Goal: Transaction & Acquisition: Purchase product/service

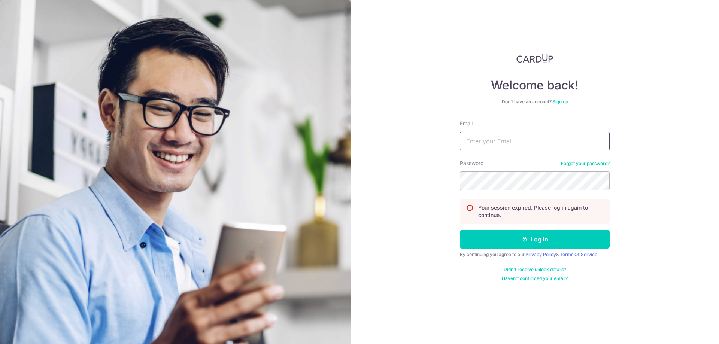
click at [497, 144] on input "Email" at bounding box center [535, 141] width 150 height 19
type input "[EMAIL_ADDRESS][DOMAIN_NAME]"
click at [460, 230] on button "Log in" at bounding box center [535, 239] width 150 height 19
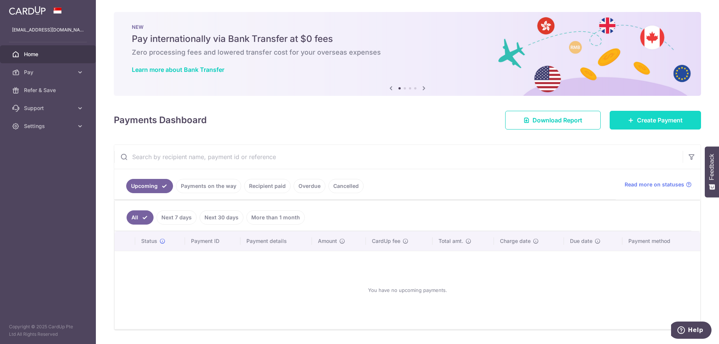
click at [649, 119] on span "Create Payment" at bounding box center [660, 120] width 46 height 9
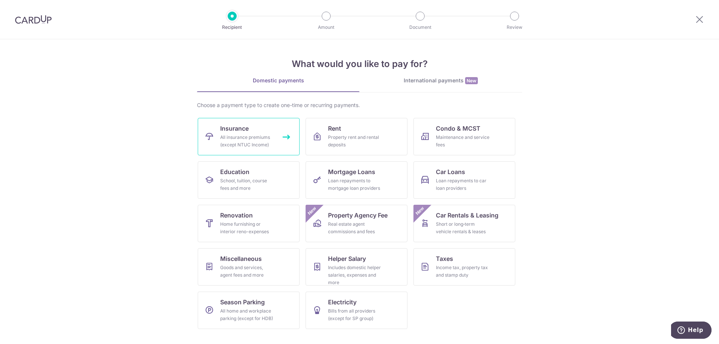
click at [256, 132] on link "Insurance All insurance premiums (except NTUC Income)" at bounding box center [249, 136] width 102 height 37
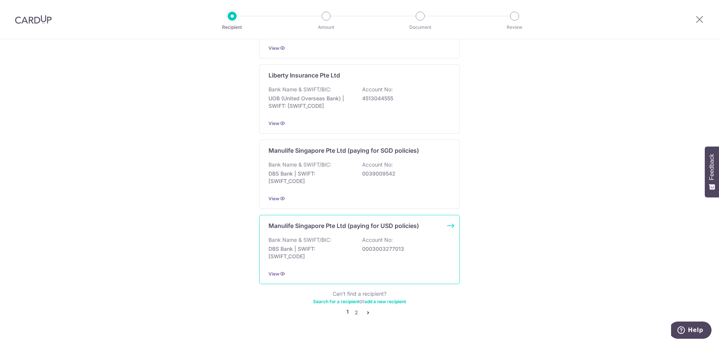
scroll to position [679, 0]
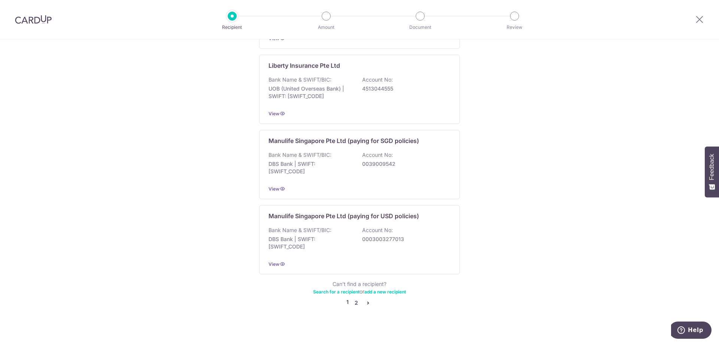
click at [354, 299] on link "2" at bounding box center [356, 303] width 9 height 9
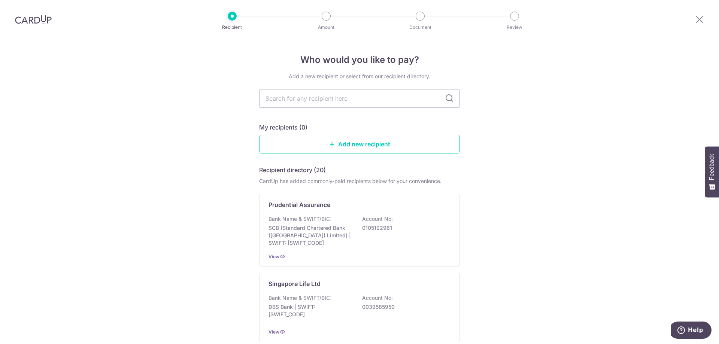
scroll to position [0, 0]
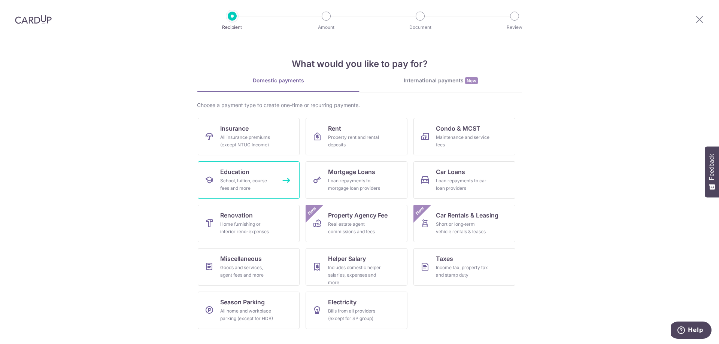
click at [242, 179] on div "School, tuition, course fees and more" at bounding box center [247, 184] width 54 height 15
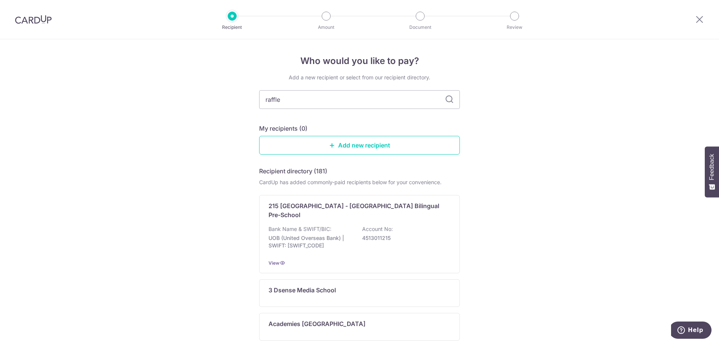
type input "raffles"
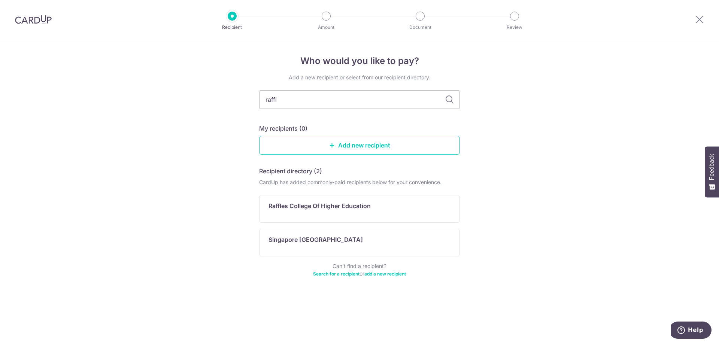
type input "raff"
type input "r"
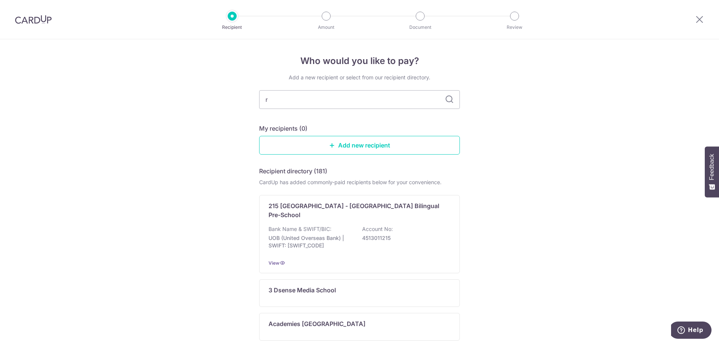
type input "ri"
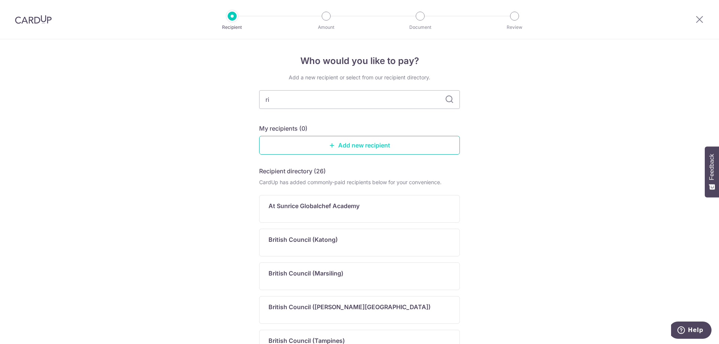
type input "r"
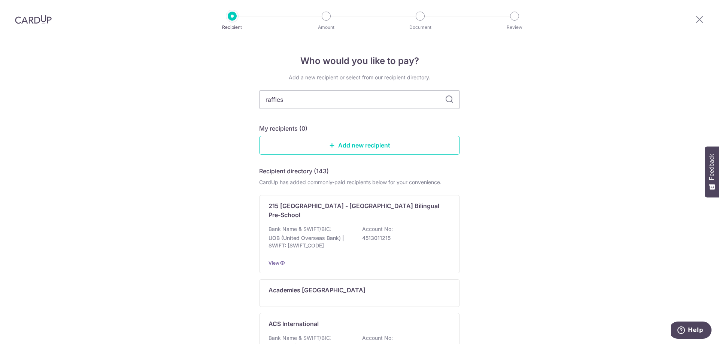
type input "raffles"
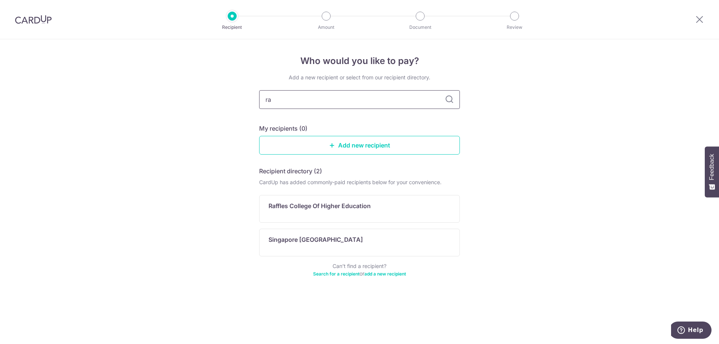
type input "r"
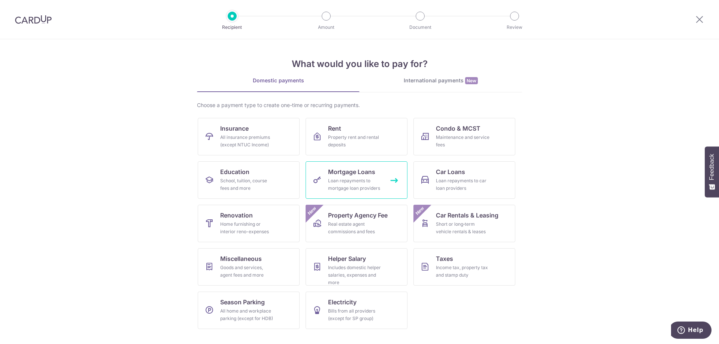
click at [378, 185] on div "Loan repayments to mortgage loan providers" at bounding box center [355, 184] width 54 height 15
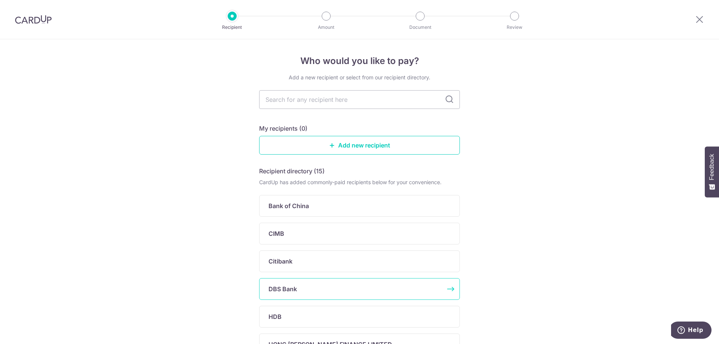
click at [294, 288] on p "DBS Bank" at bounding box center [283, 289] width 28 height 9
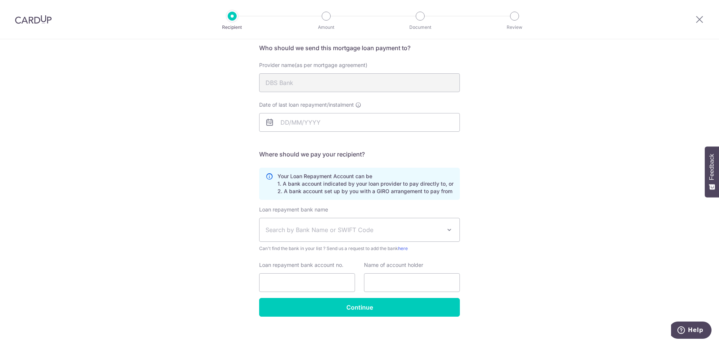
scroll to position [67, 0]
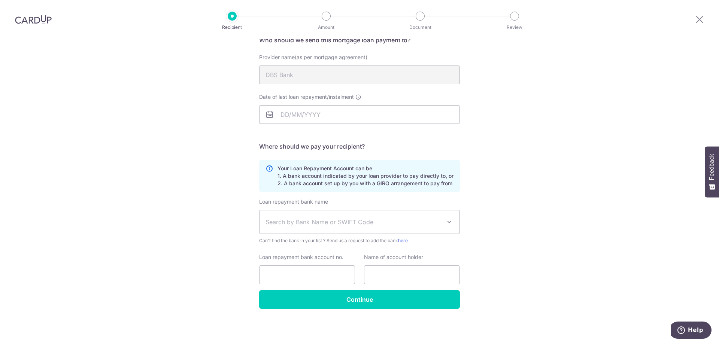
click at [169, 157] on div "Who would you like to pay? Your recipient does not need a CardUp account to rec…" at bounding box center [359, 159] width 719 height 372
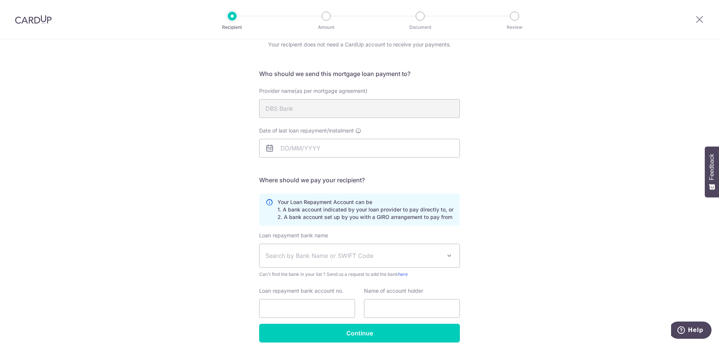
scroll to position [0, 0]
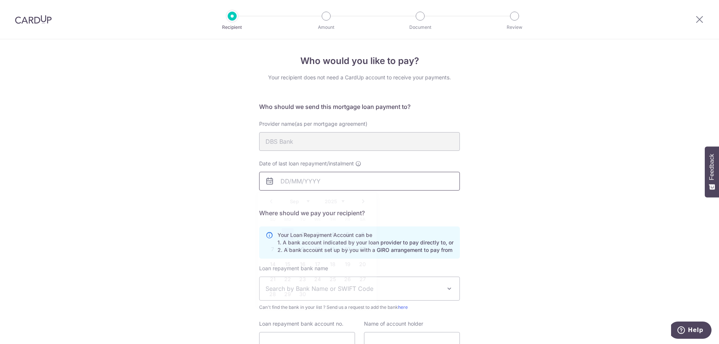
click at [329, 184] on input "Date of last loan repayment/instalment" at bounding box center [359, 181] width 201 height 19
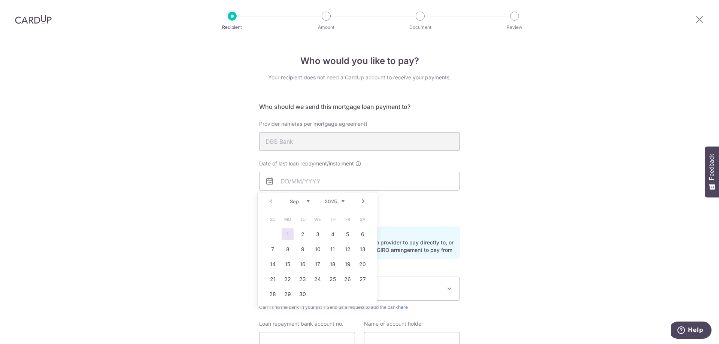
click at [336, 203] on select "2025 2026 2027 2028 2029 2030 2031 2032 2033 2034 2035" at bounding box center [335, 202] width 20 height 6
click at [297, 203] on select "Jan Feb Mar Apr May Jun Jul Aug Sep Oct Nov Dec" at bounding box center [300, 202] width 20 height 6
click at [291, 236] on link "1" at bounding box center [288, 235] width 12 height 12
type input "01/06/2026"
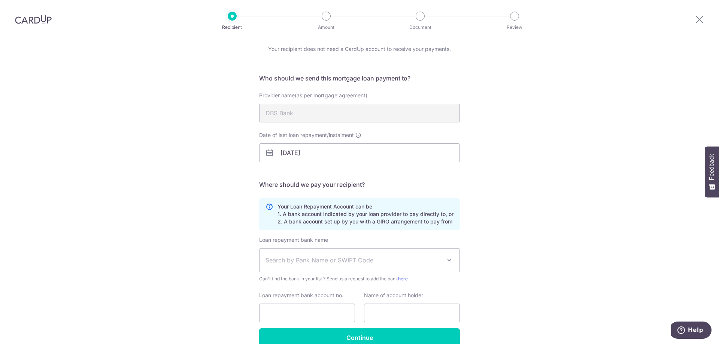
scroll to position [67, 0]
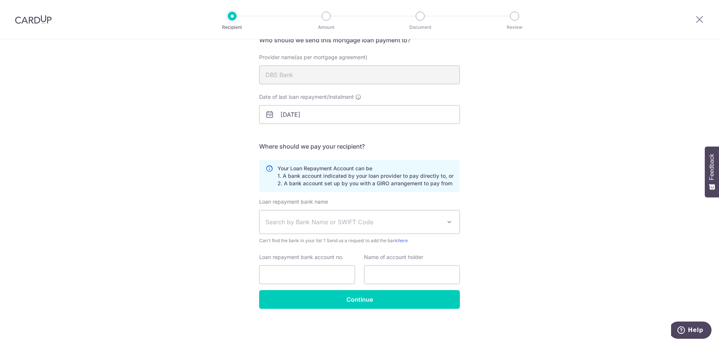
click at [346, 221] on span "Search by Bank Name or SWIFT Code" at bounding box center [354, 222] width 176 height 9
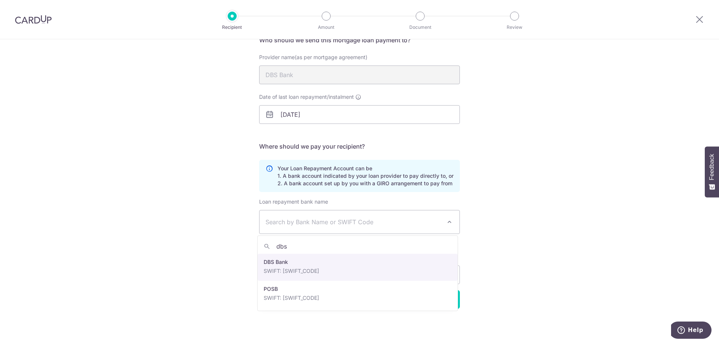
type input "dbs"
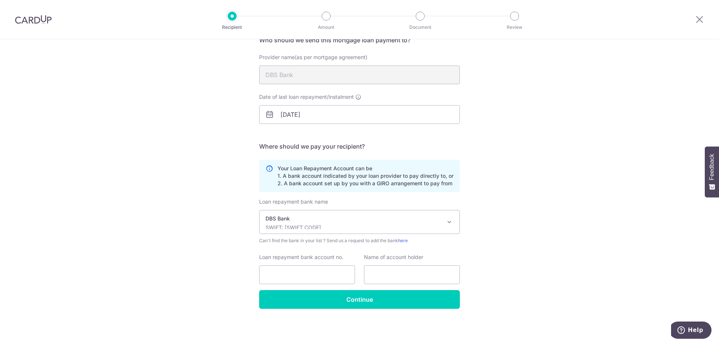
select select "6"
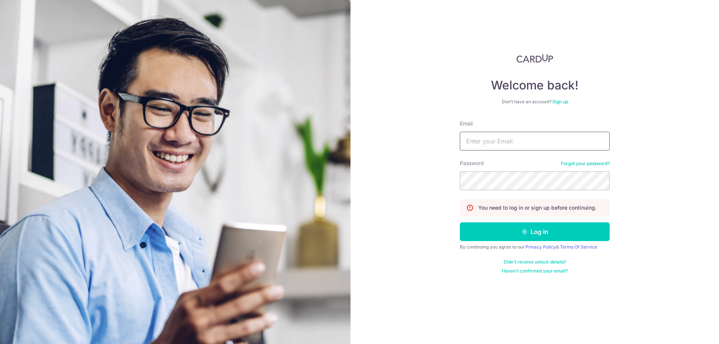
click at [484, 143] on input "Email" at bounding box center [535, 141] width 150 height 19
type input "[EMAIL_ADDRESS][DOMAIN_NAME]"
click at [460, 223] on button "Log in" at bounding box center [535, 232] width 150 height 19
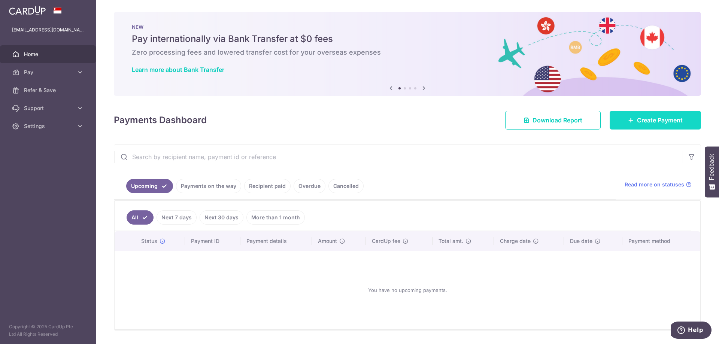
click at [661, 123] on span "Create Payment" at bounding box center [660, 120] width 46 height 9
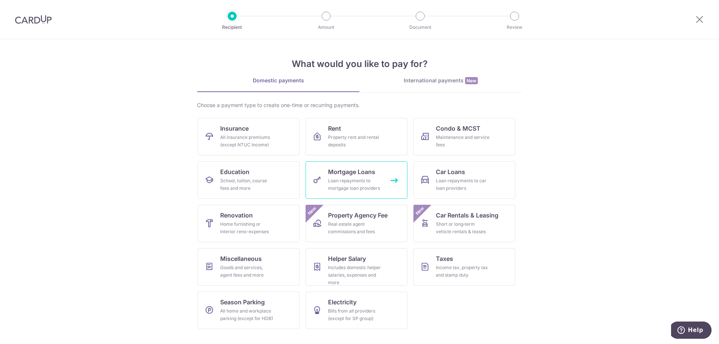
click at [340, 182] on div "Loan repayments to mortgage loan providers" at bounding box center [355, 184] width 54 height 15
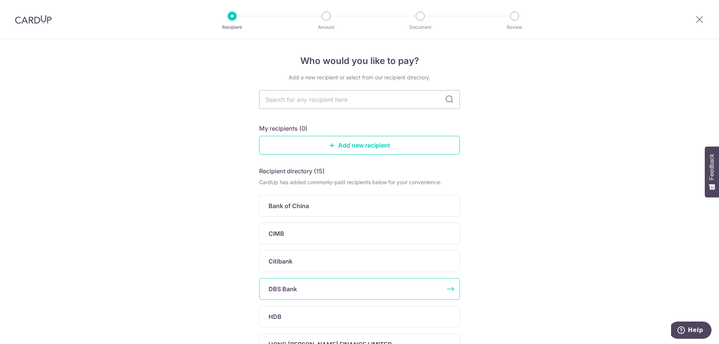
click at [286, 291] on p "DBS Bank" at bounding box center [283, 289] width 28 height 9
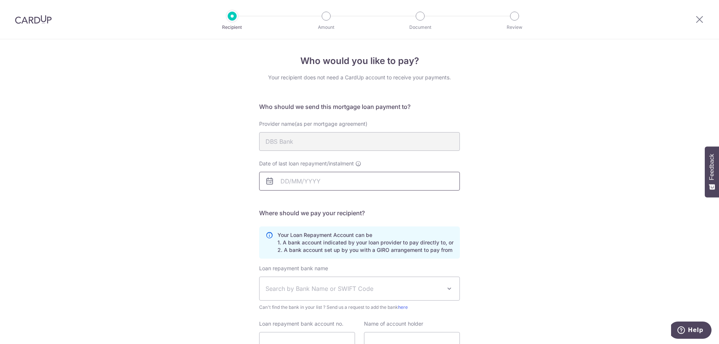
click at [313, 185] on input "Date of last loan repayment/instalment" at bounding box center [359, 181] width 201 height 19
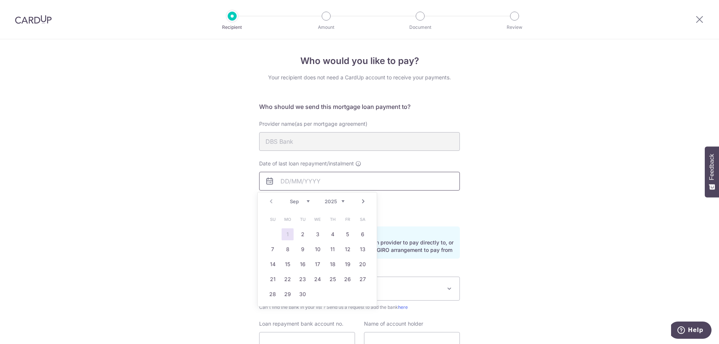
type input "01/06/2026"
click at [460, 214] on div "Who would you like to pay? Your recipient does not need a CardUp account to rec…" at bounding box center [359, 225] width 719 height 372
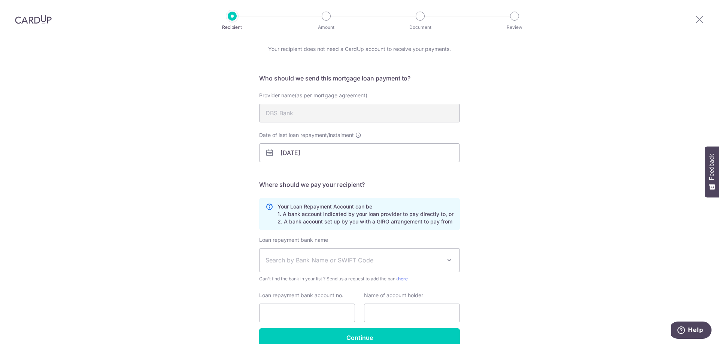
scroll to position [67, 0]
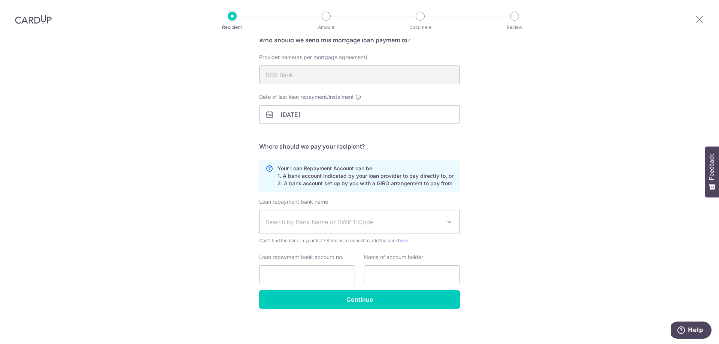
click at [334, 224] on span "Search by Bank Name or SWIFT Code" at bounding box center [354, 222] width 176 height 9
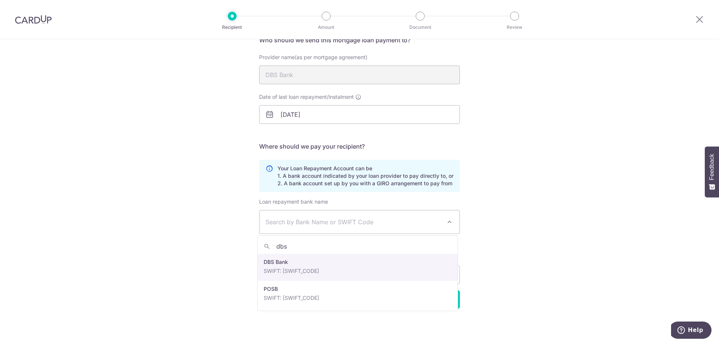
type input "dbs"
select select "6"
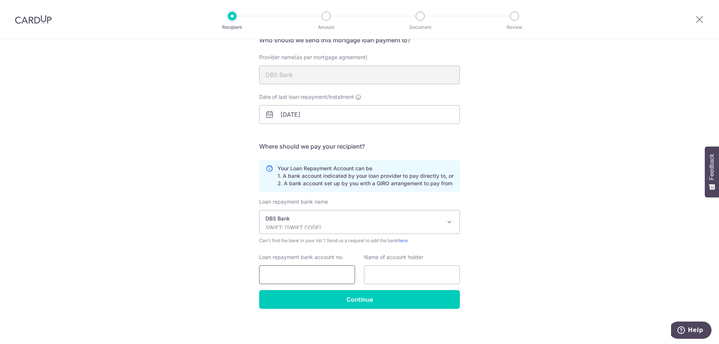
click at [303, 279] on input "Loan repayment bank account no." at bounding box center [307, 275] width 96 height 19
paste input "2717200879"
type input "2717200879"
click at [389, 273] on input "text" at bounding box center [412, 275] width 96 height 19
type input "KRISHNAN RAMDAS"
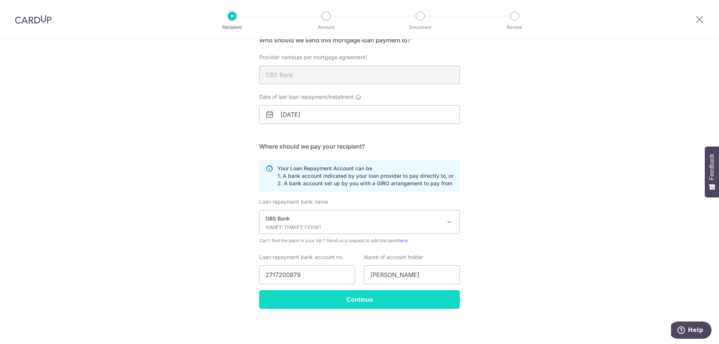
click at [322, 303] on input "Continue" at bounding box center [359, 299] width 201 height 19
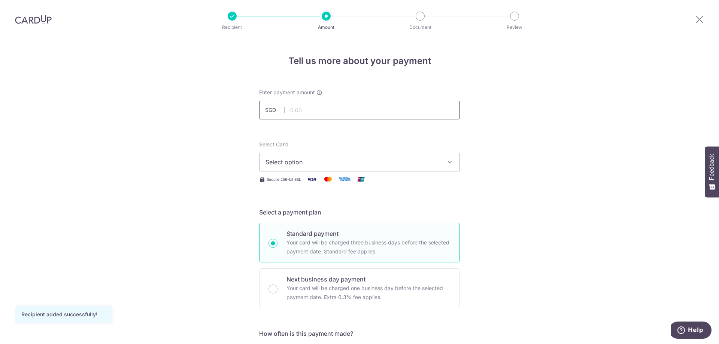
click at [305, 112] on input "text" at bounding box center [359, 110] width 201 height 19
type input "4,000.00"
click at [329, 164] on span "Select option" at bounding box center [353, 162] width 175 height 9
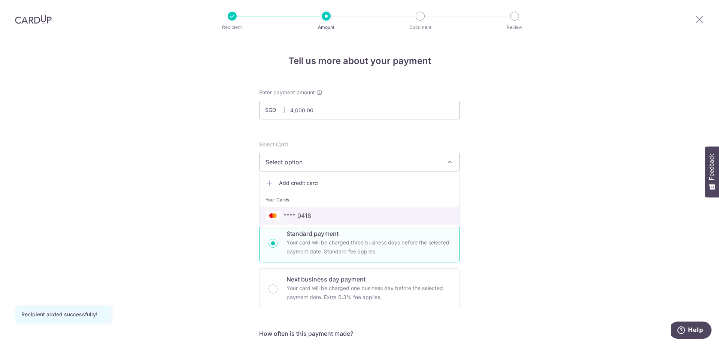
click at [310, 213] on span "**** 0418" at bounding box center [360, 215] width 188 height 9
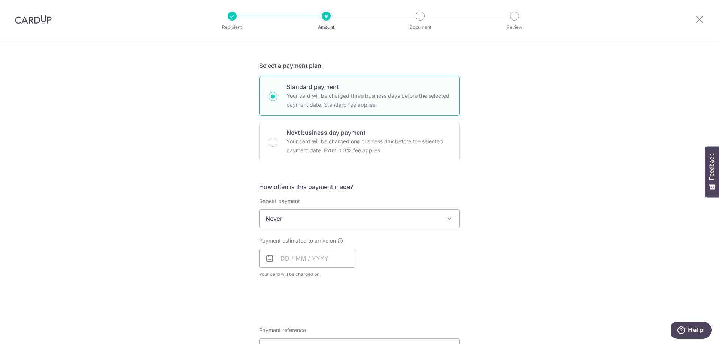
scroll to position [150, 0]
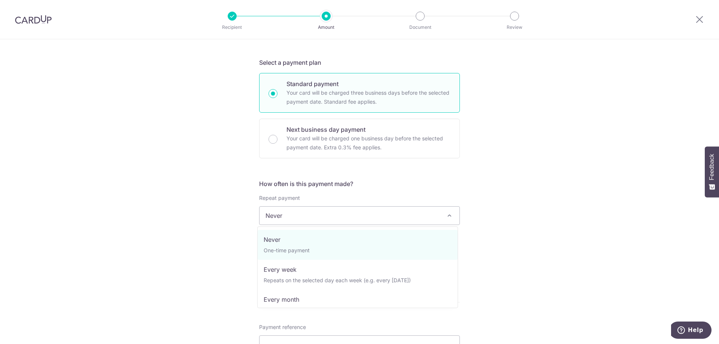
click at [336, 221] on span "Never" at bounding box center [360, 216] width 200 height 18
select select "3"
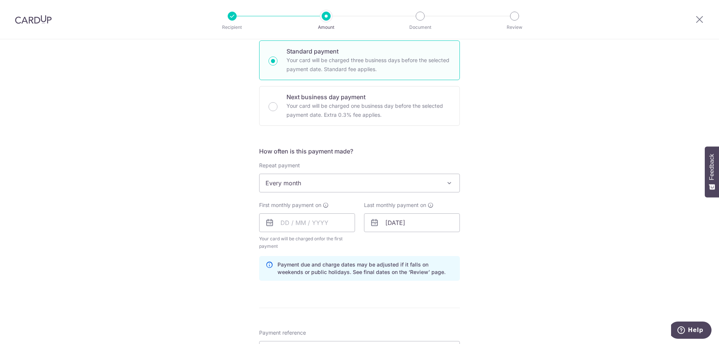
scroll to position [225, 0]
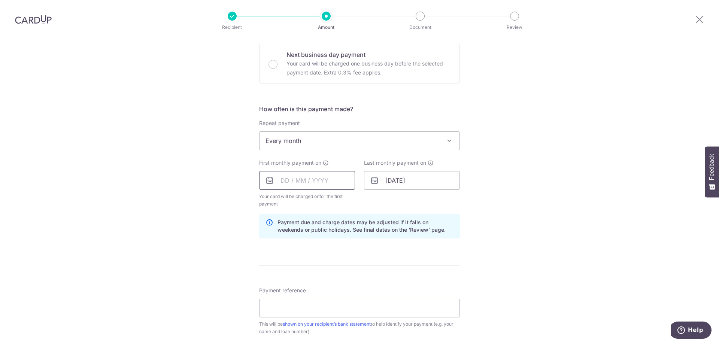
click at [299, 186] on input "text" at bounding box center [307, 180] width 96 height 19
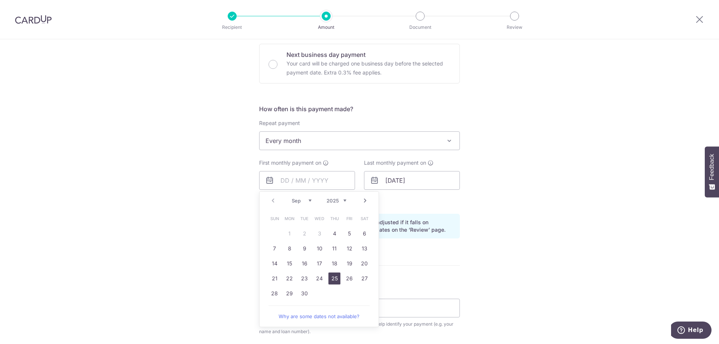
drag, startPoint x: 334, startPoint y: 280, endPoint x: 220, endPoint y: 236, distance: 122.1
click at [334, 280] on link "25" at bounding box center [335, 279] width 12 height 12
type input "[DATE]"
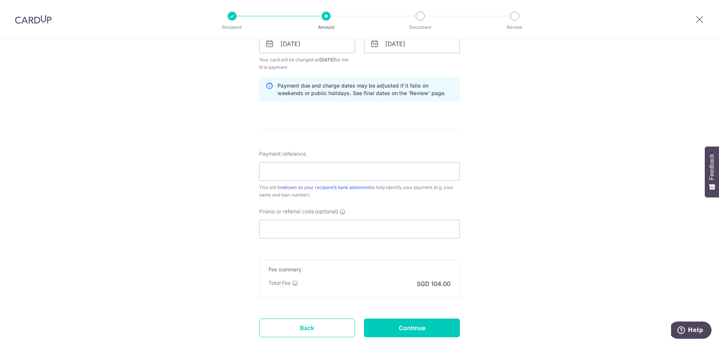
scroll to position [375, 0]
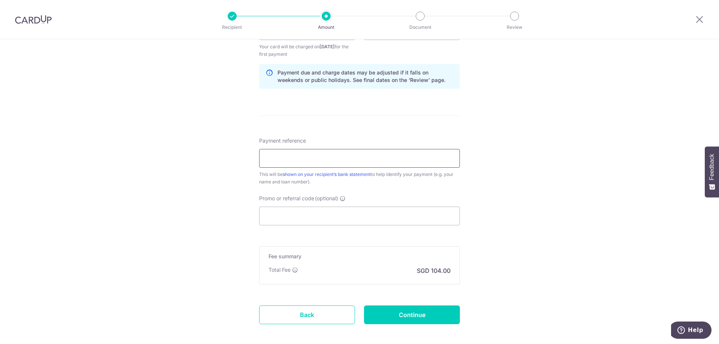
click at [282, 163] on input "Payment reference" at bounding box center [359, 158] width 201 height 19
paste input "01-5001204-9"
type input "KRISHNAN RAMDAS 01-5001204-9"
click at [496, 202] on div "Tell us more about your payment Enter payment amount SGD 4,000.00 4000.00 Recip…" at bounding box center [359, 23] width 719 height 716
click at [421, 321] on input "Continue" at bounding box center [412, 315] width 96 height 19
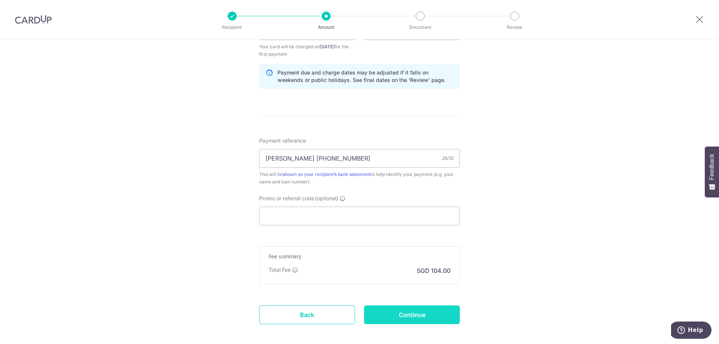
type input "Create Schedule"
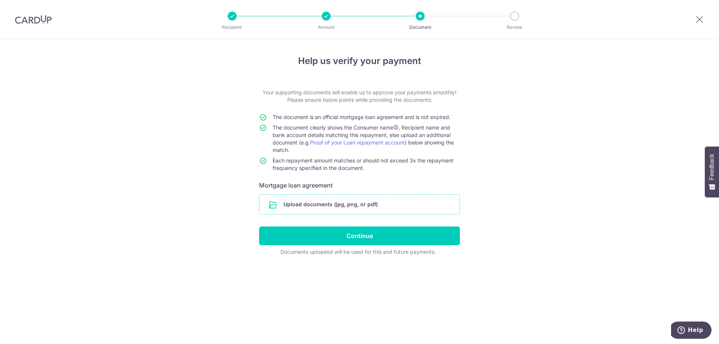
click at [318, 206] on input "file" at bounding box center [360, 204] width 200 height 19
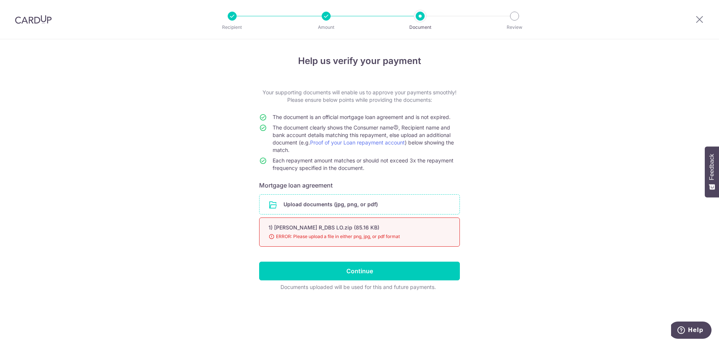
click at [372, 234] on span "ERROR: Please upload a file in either png, jpg, or pdf format" at bounding box center [351, 236] width 164 height 7
click at [315, 204] on input "file" at bounding box center [360, 204] width 200 height 19
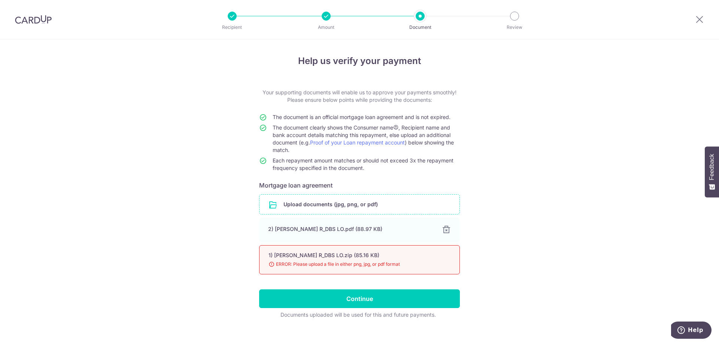
click at [439, 257] on div "1) Mr Krishnan R_DBS LO.zip (85.16 KB) 98% ERROR: Please upload a file in eithe…" at bounding box center [359, 259] width 201 height 29
drag, startPoint x: 437, startPoint y: 257, endPoint x: 417, endPoint y: 264, distance: 21.2
click at [417, 264] on span "ERROR: Please upload a file in either png, jpg, or pdf format" at bounding box center [351, 264] width 164 height 7
click at [269, 254] on div "1) Mr Krishnan R_DBS LO.zip (85.16 KB)" at bounding box center [351, 255] width 164 height 7
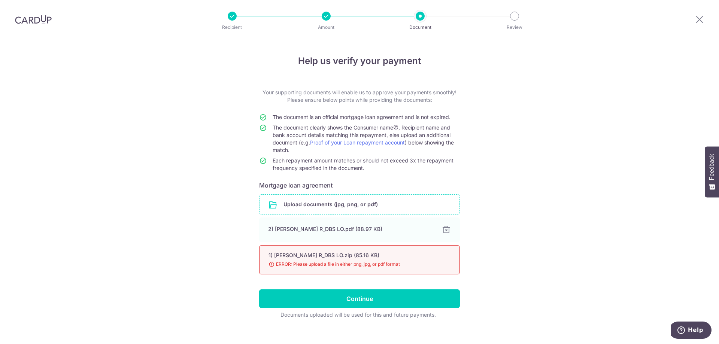
click at [290, 260] on div "1) Mr Krishnan R_DBS LO.zip (85.16 KB) 98% ERROR: Please upload a file in eithe…" at bounding box center [359, 259] width 201 height 29
click at [293, 256] on div "1) Mr Krishnan R_DBS LO.zip (85.16 KB)" at bounding box center [351, 255] width 164 height 7
click at [286, 260] on div "1) Mr Krishnan R_DBS LO.zip (85.16 KB) 98% ERROR: Please upload a file in eithe…" at bounding box center [359, 259] width 201 height 29
drag, startPoint x: 453, startPoint y: 263, endPoint x: 489, endPoint y: 277, distance: 39.4
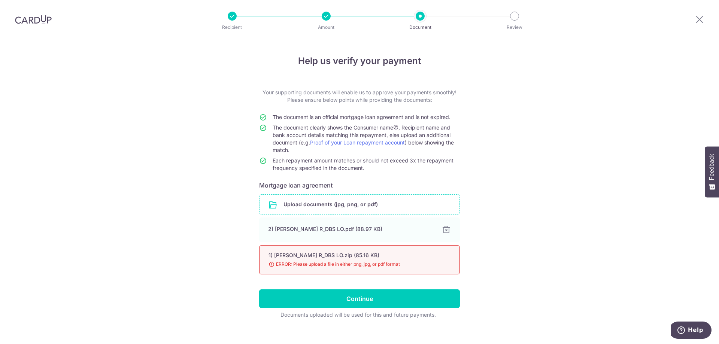
click at [489, 277] on div "Help us verify your payment Your supporting documents will enable us to approve…" at bounding box center [359, 196] width 719 height 315
click at [356, 142] on link "Proof of your Loan repayment account" at bounding box center [357, 142] width 95 height 6
click at [361, 206] on input "file" at bounding box center [360, 204] width 200 height 19
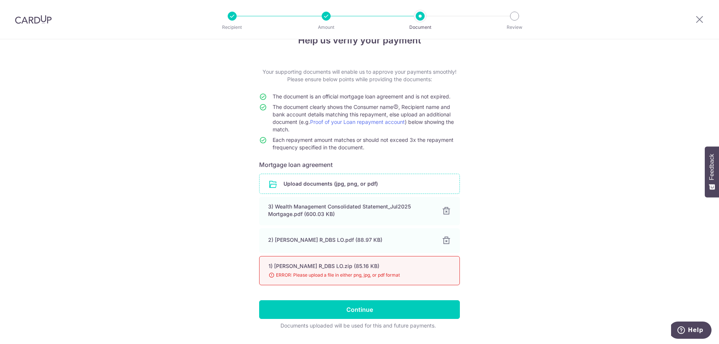
scroll to position [41, 0]
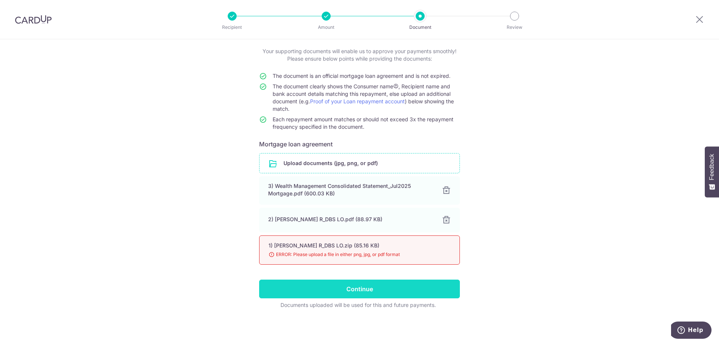
click at [382, 285] on input "Continue" at bounding box center [359, 289] width 201 height 19
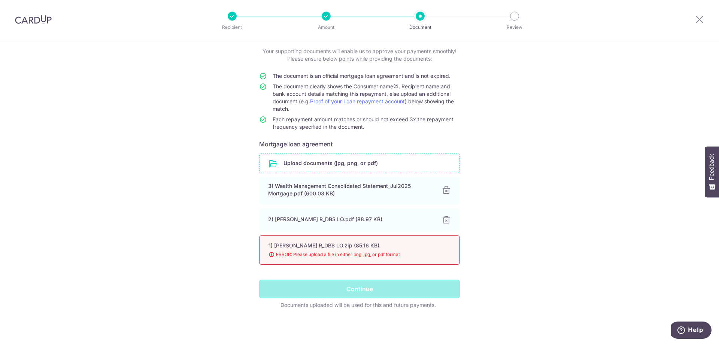
click at [317, 250] on div "1) Mr Krishnan R_DBS LO.zip (85.16 KB) 98% ERROR: Please upload a file in eithe…" at bounding box center [359, 250] width 201 height 29
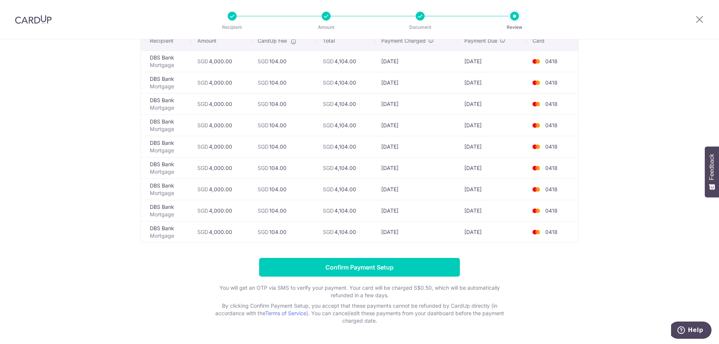
scroll to position [53, 0]
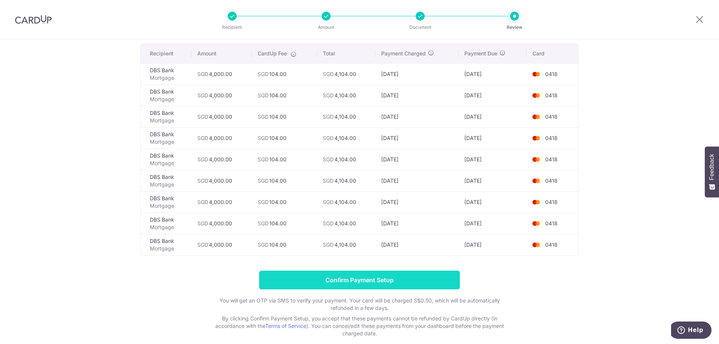
click at [359, 285] on input "Confirm Payment Setup" at bounding box center [359, 280] width 201 height 19
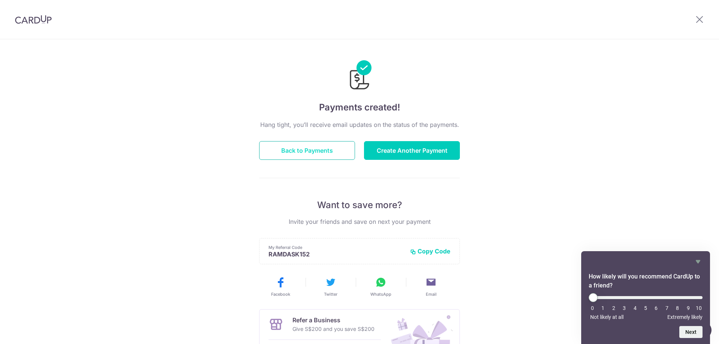
click at [309, 152] on button "Back to Payments" at bounding box center [307, 150] width 96 height 19
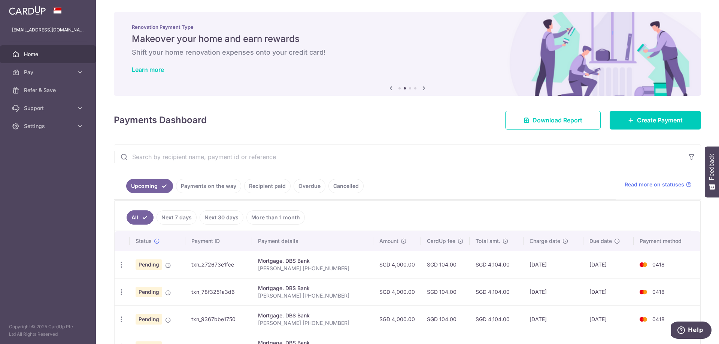
click at [53, 51] on span "Home" at bounding box center [48, 54] width 49 height 7
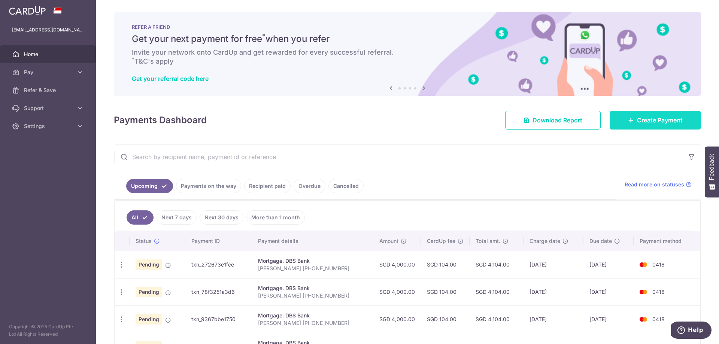
click at [651, 118] on span "Create Payment" at bounding box center [660, 120] width 46 height 9
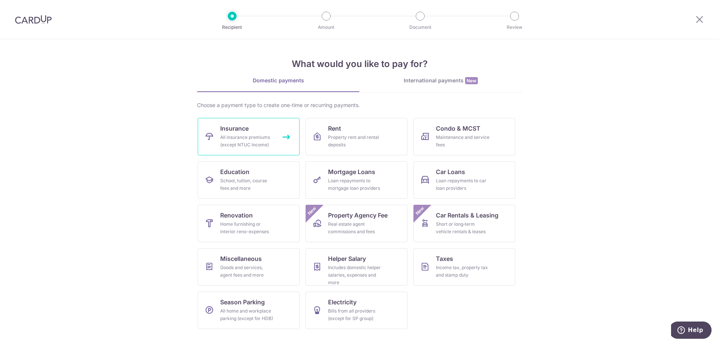
click at [240, 144] on div "All insurance premiums (except NTUC Income)" at bounding box center [247, 141] width 54 height 15
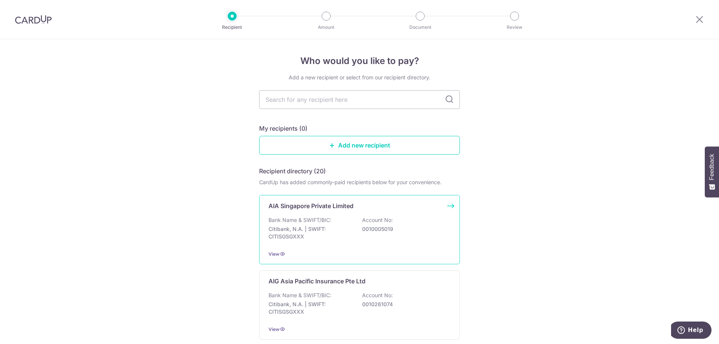
click at [352, 223] on div "Bank Name & SWIFT/BIC: Citibank, N.A. | SWIFT: CITISGSGXXX Account No: 00100050…" at bounding box center [360, 231] width 182 height 28
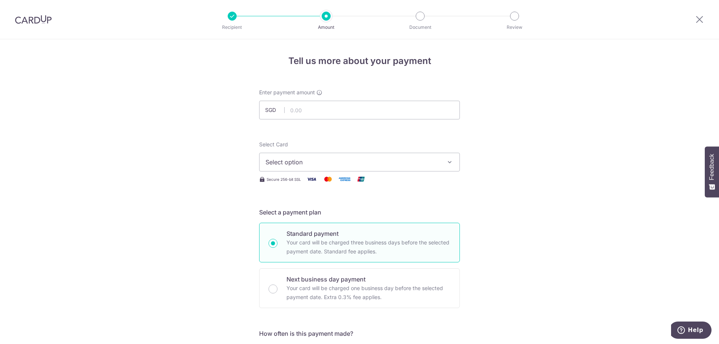
click at [24, 24] on div at bounding box center [33, 19] width 67 height 39
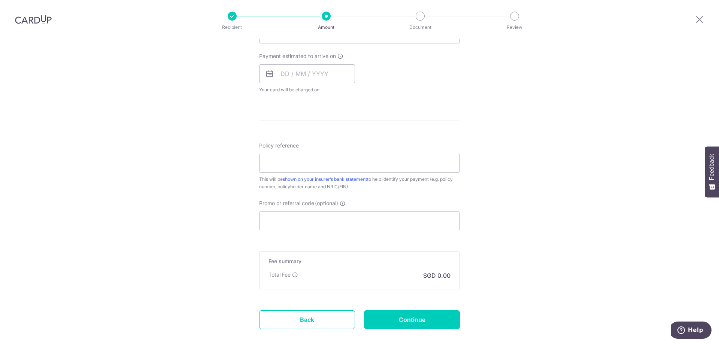
scroll to position [373, 0]
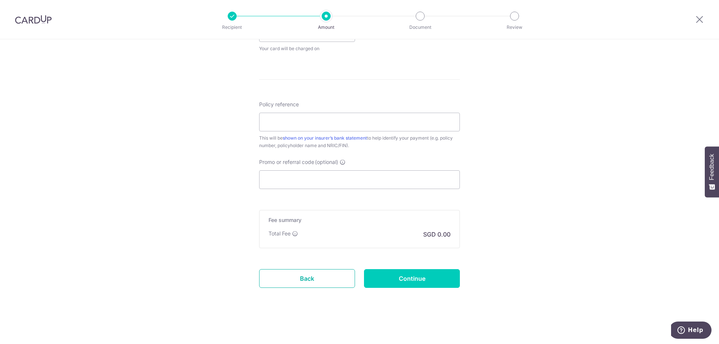
drag, startPoint x: 289, startPoint y: 271, endPoint x: 387, endPoint y: 33, distance: 257.4
click at [289, 272] on link "Back" at bounding box center [307, 278] width 96 height 19
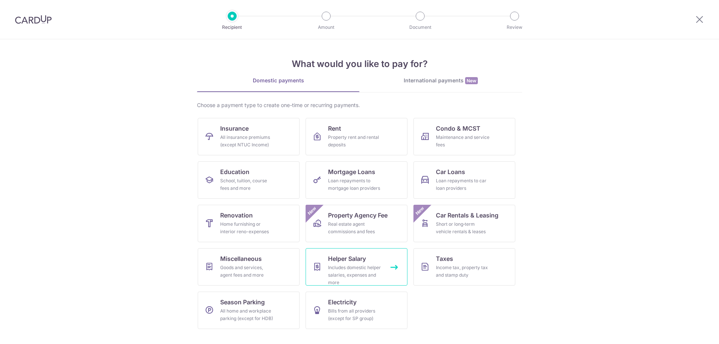
click at [370, 275] on div "Includes domestic helper salaries, expenses and more" at bounding box center [355, 275] width 54 height 22
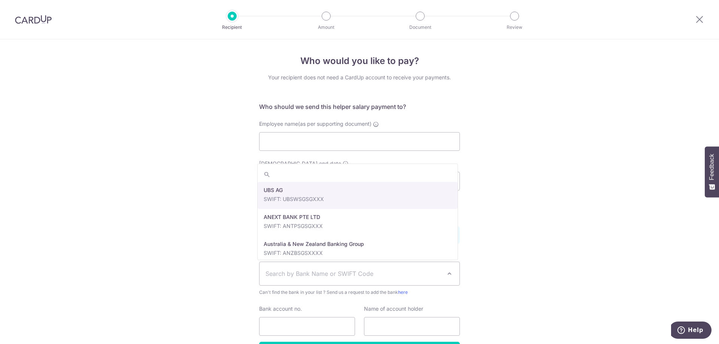
click at [365, 276] on span "Search by Bank Name or SWIFT Code" at bounding box center [354, 273] width 176 height 9
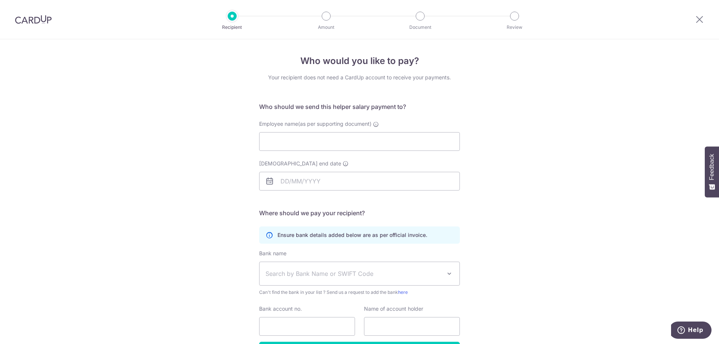
click at [150, 238] on div "Who would you like to pay? Your recipient does not need a CardUp account to rec…" at bounding box center [359, 217] width 719 height 357
click at [44, 18] on img at bounding box center [33, 19] width 37 height 9
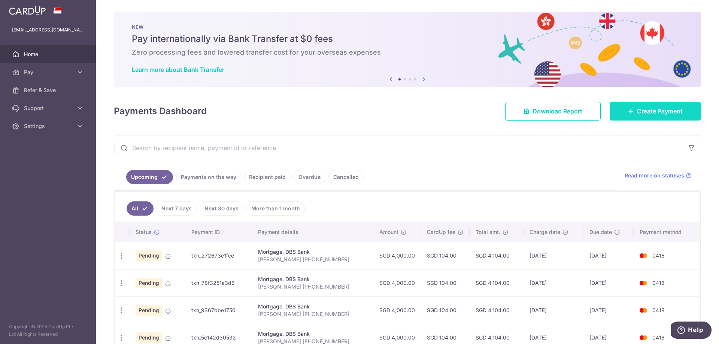
click at [623, 112] on link "Create Payment" at bounding box center [655, 111] width 91 height 19
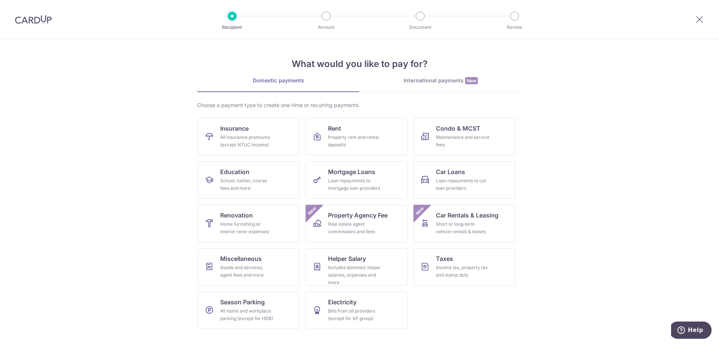
click at [457, 81] on div "International payments New" at bounding box center [441, 81] width 163 height 8
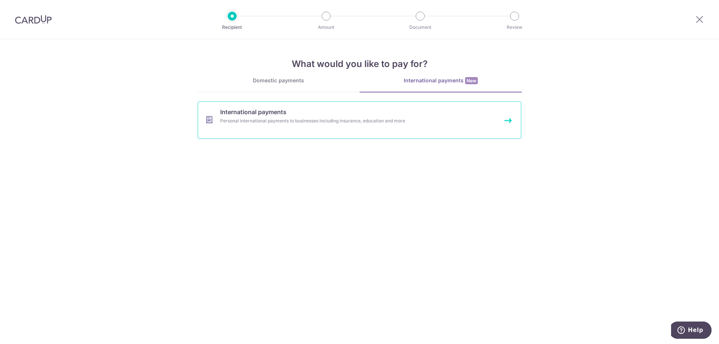
click at [233, 118] on div "Personal international payments to businesses including insurance, education an…" at bounding box center [349, 120] width 259 height 7
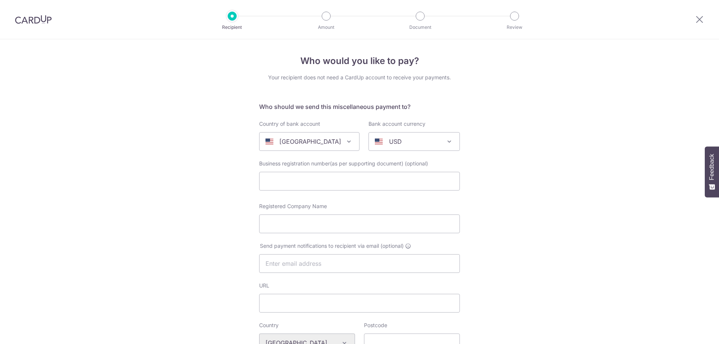
select select
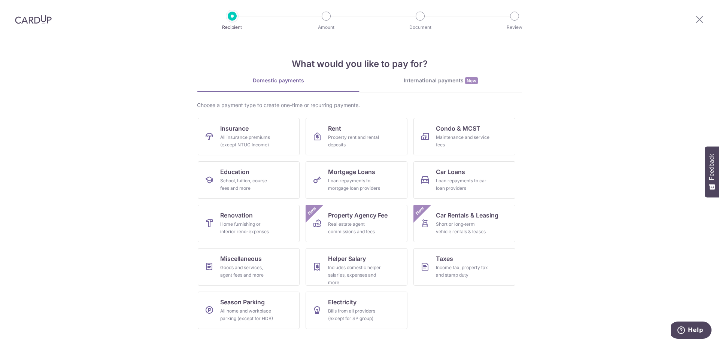
click at [428, 85] on link "International payments New" at bounding box center [441, 84] width 163 height 15
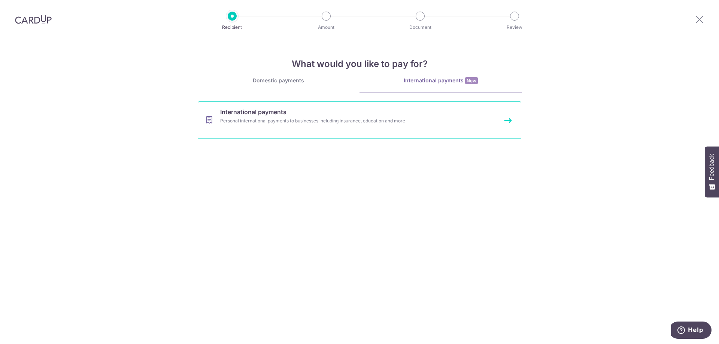
click at [511, 121] on link "International payments Personal international payments to businesses including …" at bounding box center [360, 120] width 324 height 37
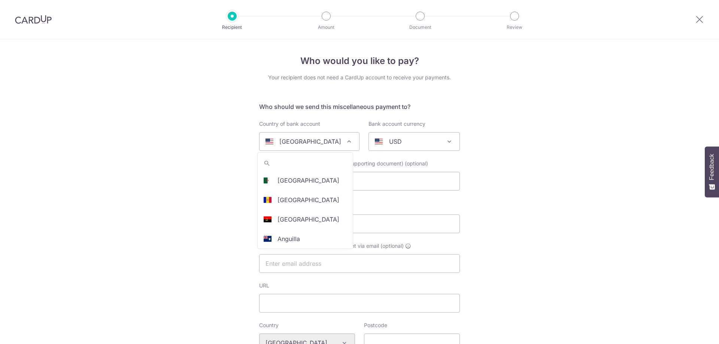
select select
click at [300, 162] on input "search" at bounding box center [305, 163] width 95 height 15
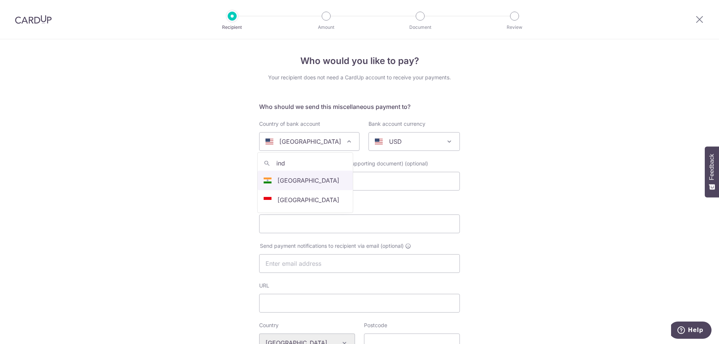
type input "ind"
select select "105"
select select "[GEOGRAPHIC_DATA]"
select select
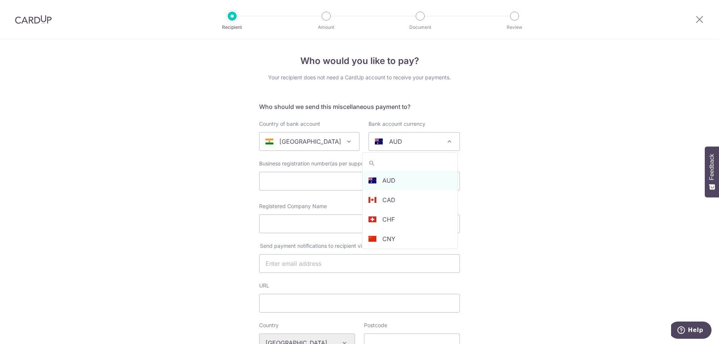
click at [381, 142] on div "AUD" at bounding box center [408, 141] width 67 height 9
type input "inr"
select select "6"
click at [300, 173] on input "text" at bounding box center [359, 181] width 201 height 19
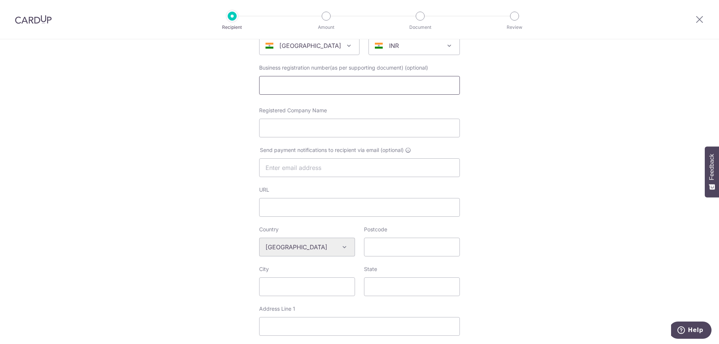
scroll to position [112, 0]
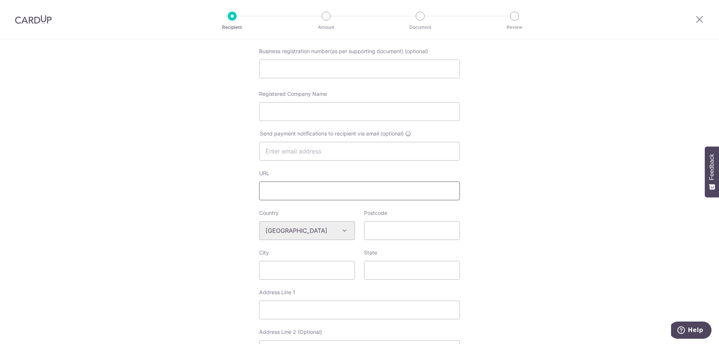
click at [288, 187] on input "URL" at bounding box center [359, 191] width 201 height 19
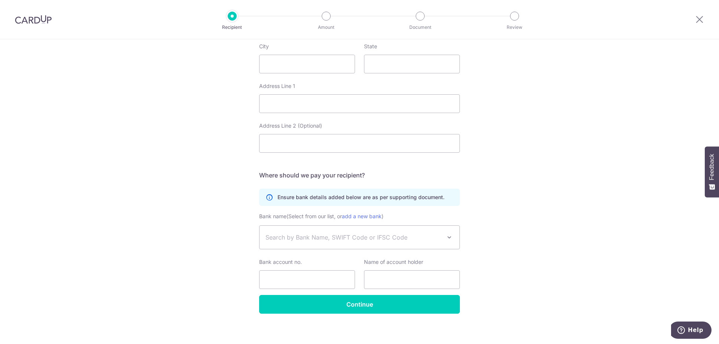
scroll to position [324, 0]
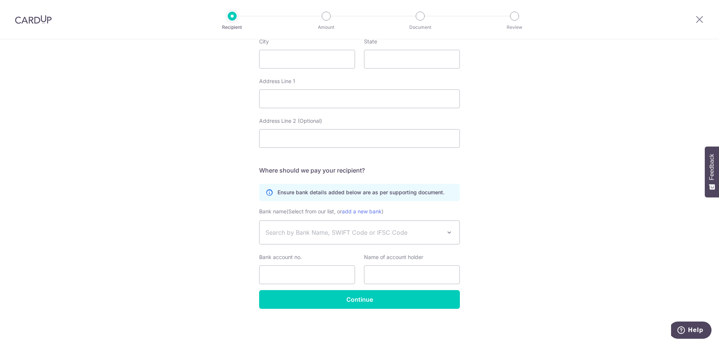
click at [445, 233] on span at bounding box center [449, 232] width 9 height 9
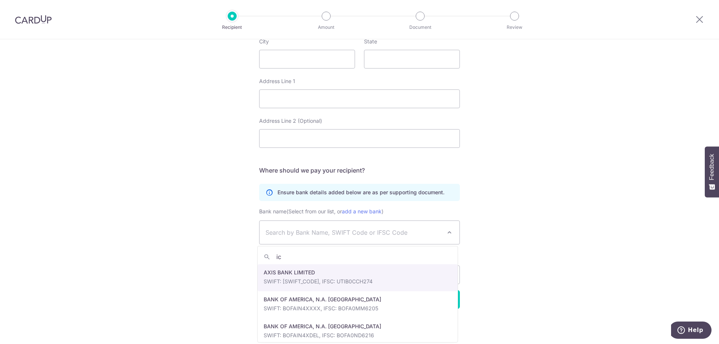
type input "i"
type input "k"
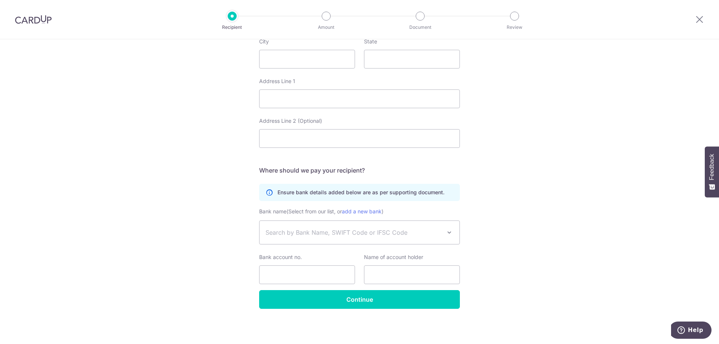
click at [512, 241] on div "Who would you like to pay? Your recipient does not need a CardUp account to rec…" at bounding box center [359, 30] width 719 height 629
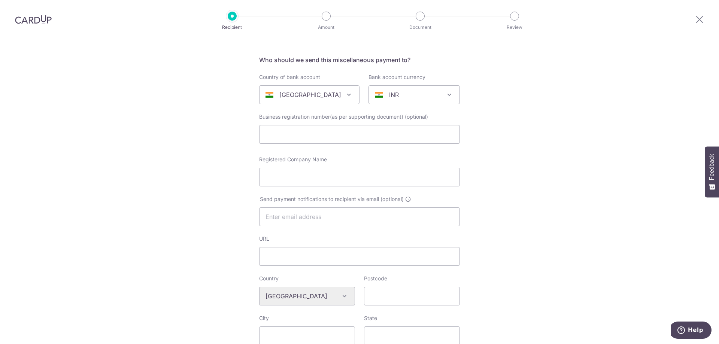
scroll to position [0, 0]
